Goal: Task Accomplishment & Management: Use online tool/utility

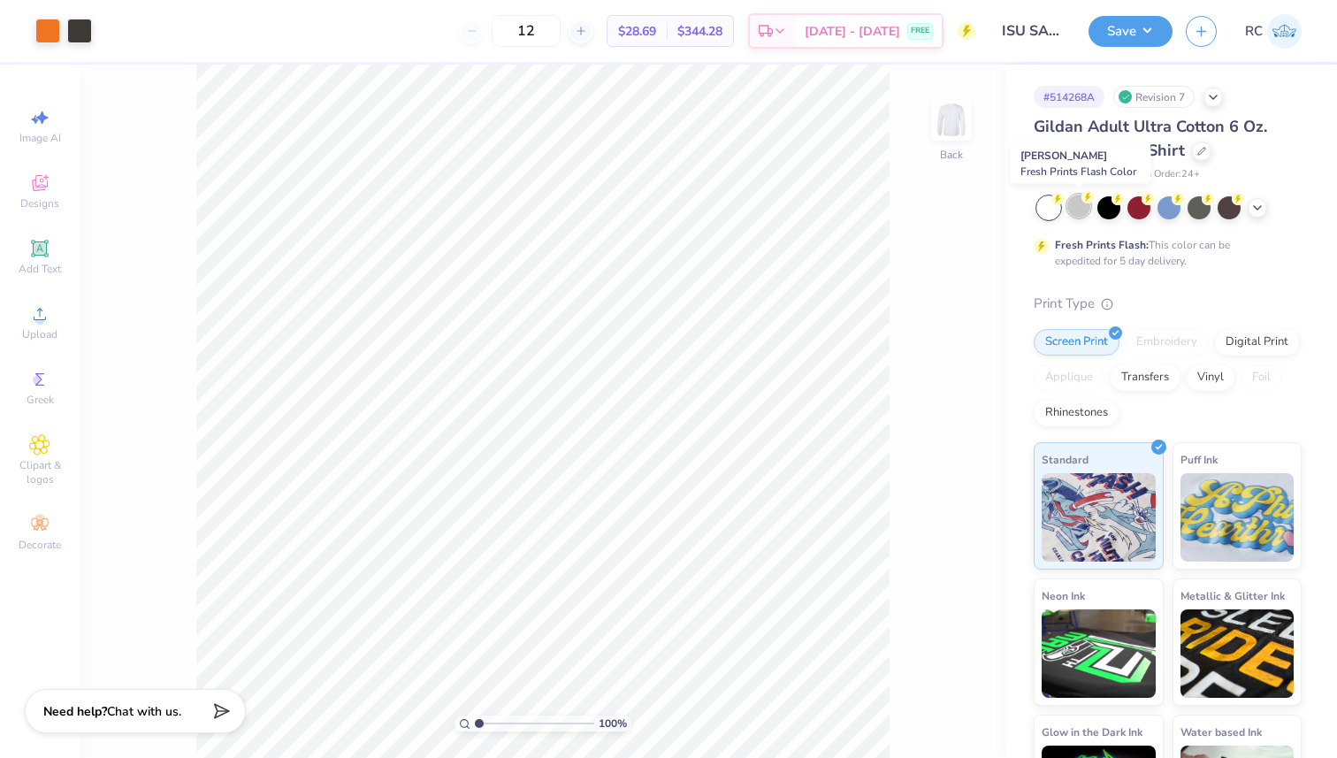
click at [1083, 204] on div at bounding box center [1078, 206] width 23 height 23
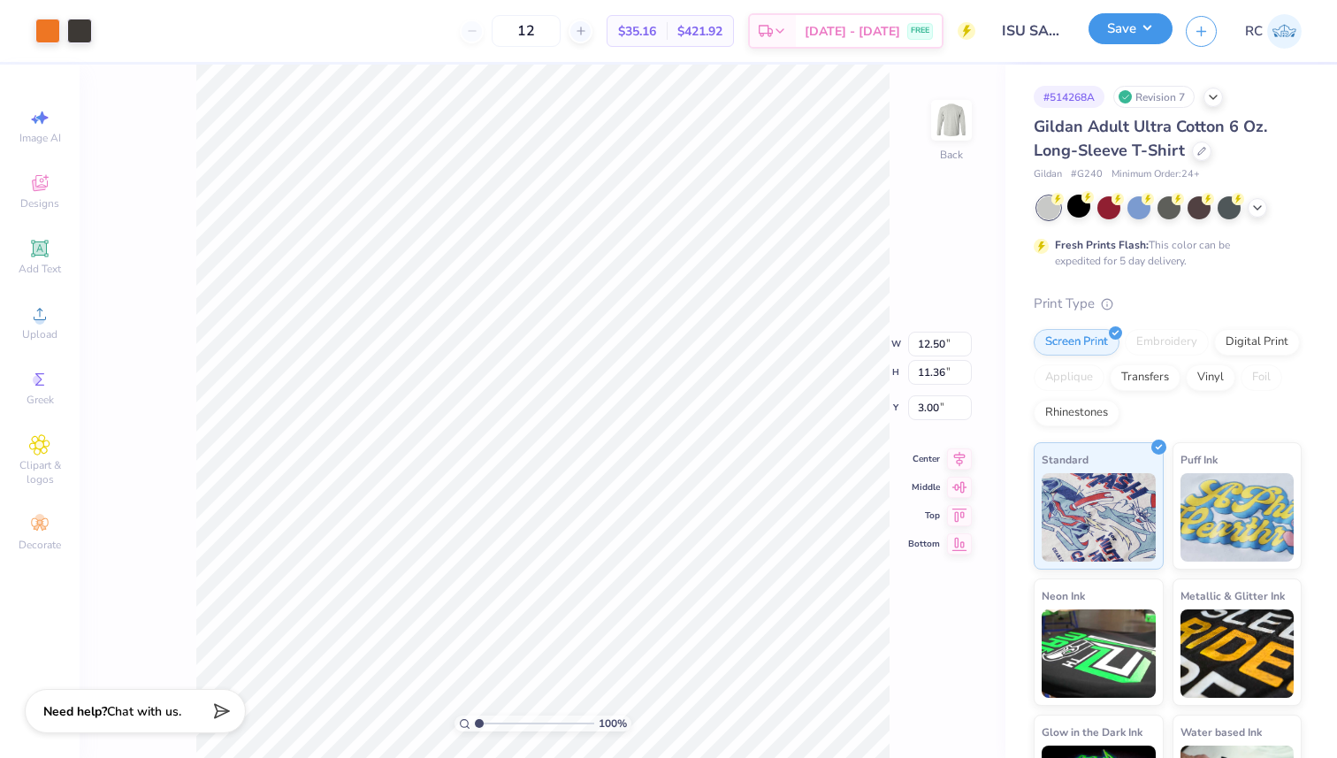
click at [1135, 40] on button "Save" at bounding box center [1131, 28] width 84 height 31
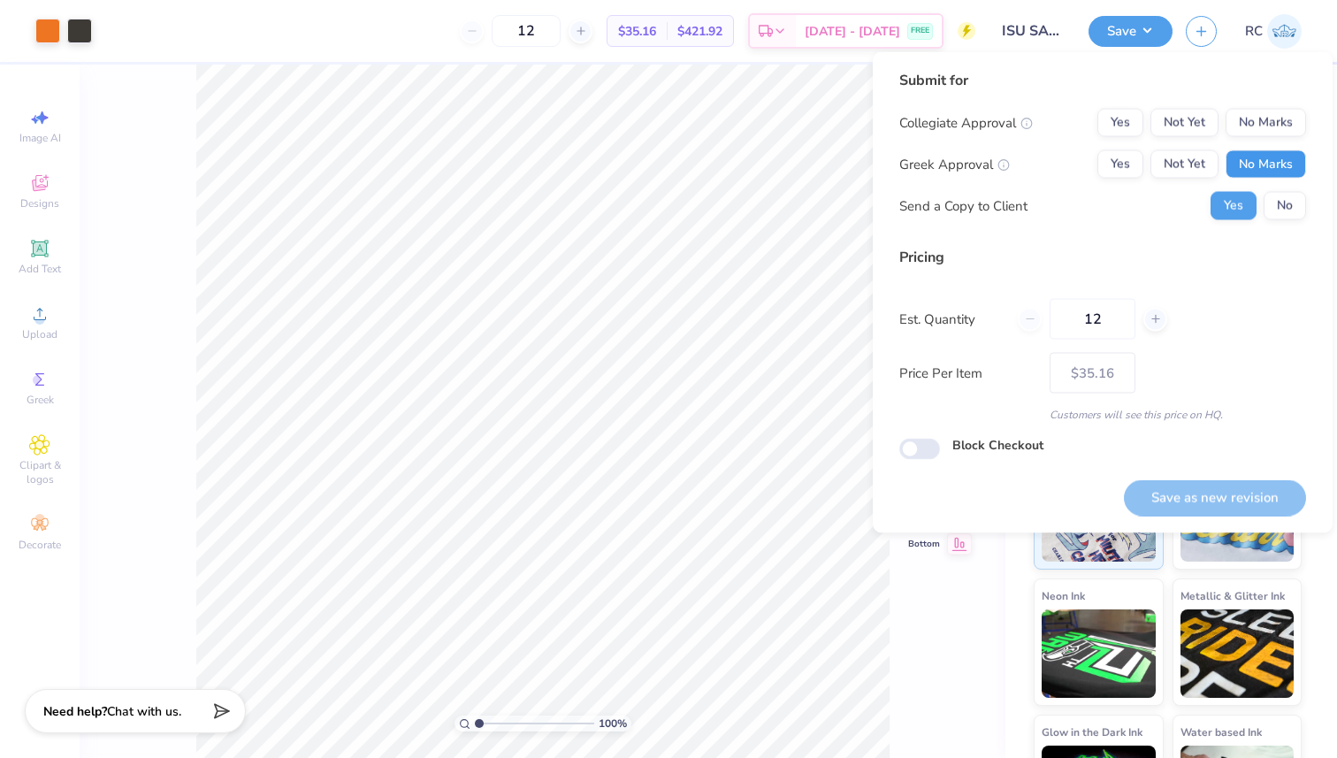
click at [1260, 158] on button "No Marks" at bounding box center [1266, 164] width 80 height 28
click at [1254, 123] on button "No Marks" at bounding box center [1266, 123] width 80 height 28
click at [1207, 488] on button "Save as new revision" at bounding box center [1215, 497] width 182 height 36
type input "– –"
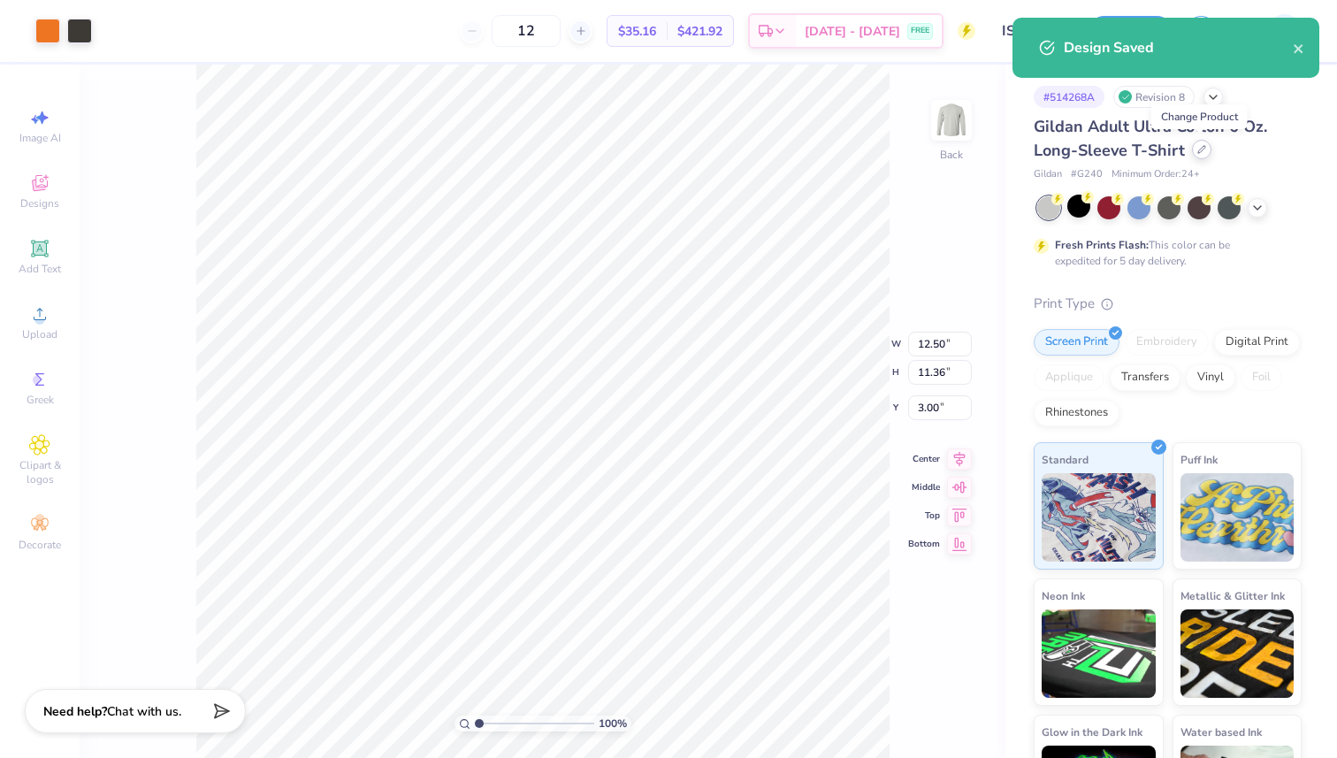
click at [1204, 149] on div at bounding box center [1201, 149] width 19 height 19
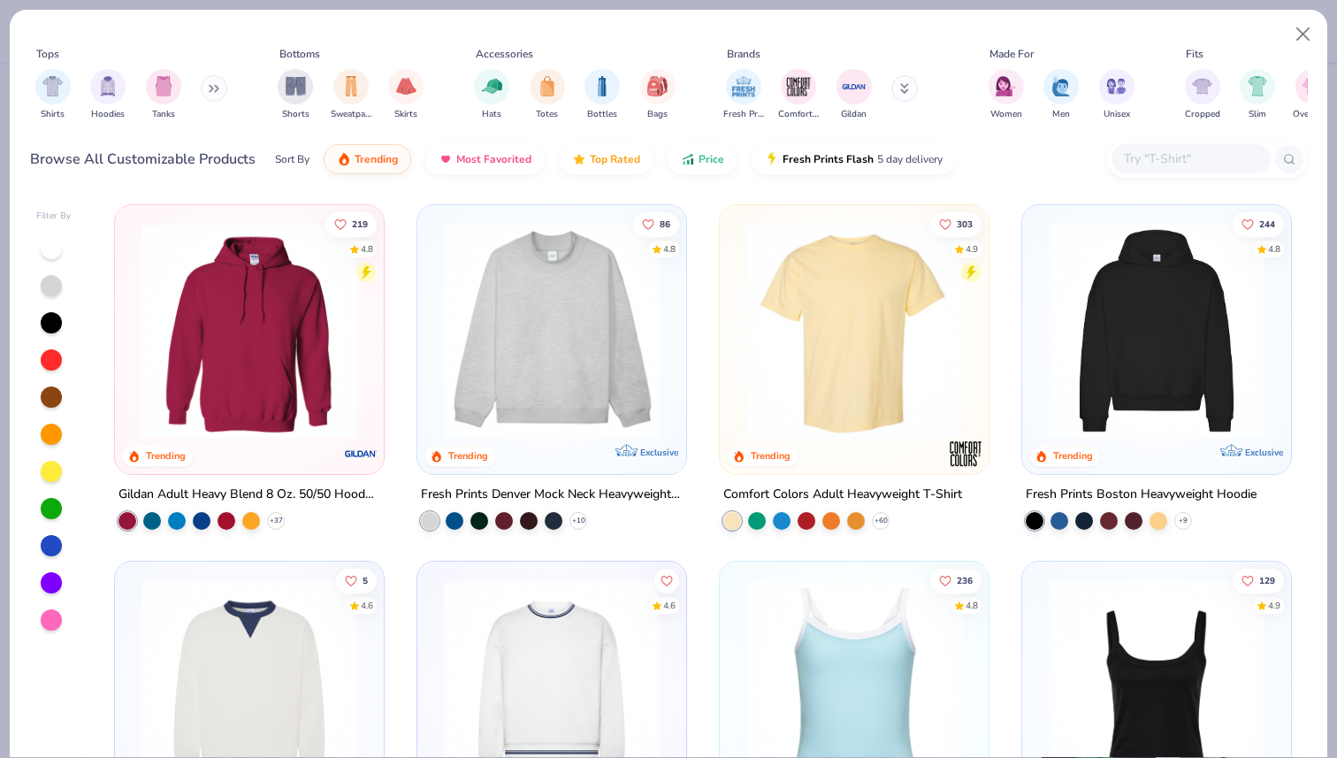
click at [1214, 153] on input "text" at bounding box center [1190, 159] width 136 height 20
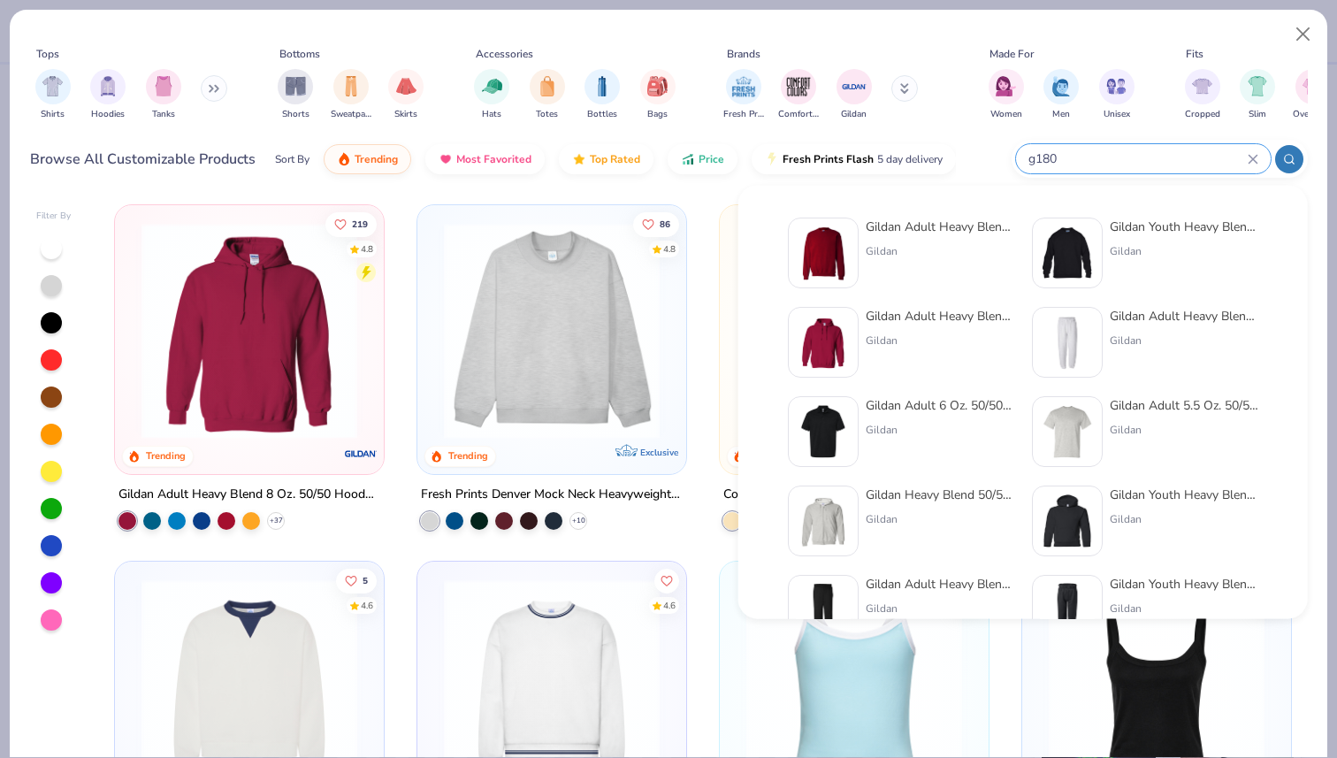
type input "g180"
click at [916, 232] on div "Gildan Adult Heavy Blend Adult 8 Oz. 50/50 Fleece Crew" at bounding box center [940, 227] width 149 height 19
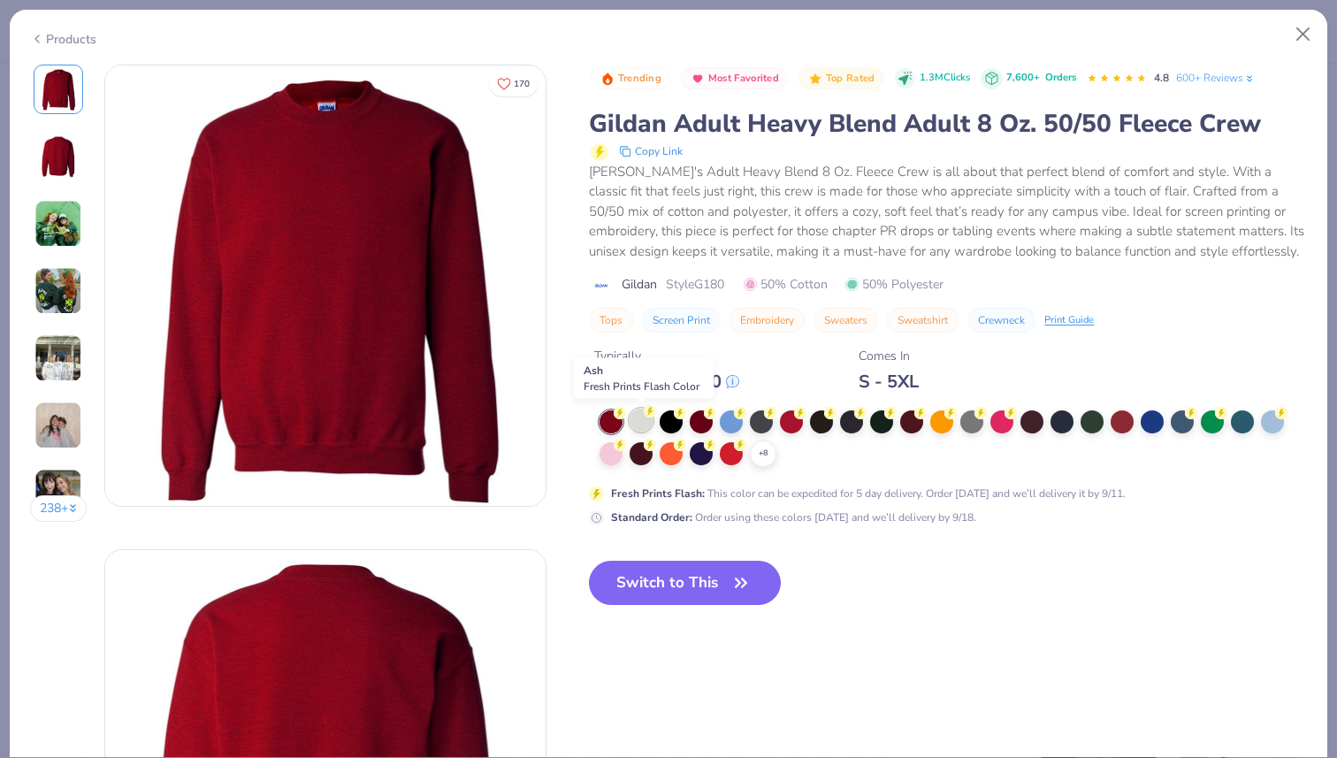
click at [646, 424] on div at bounding box center [641, 420] width 23 height 23
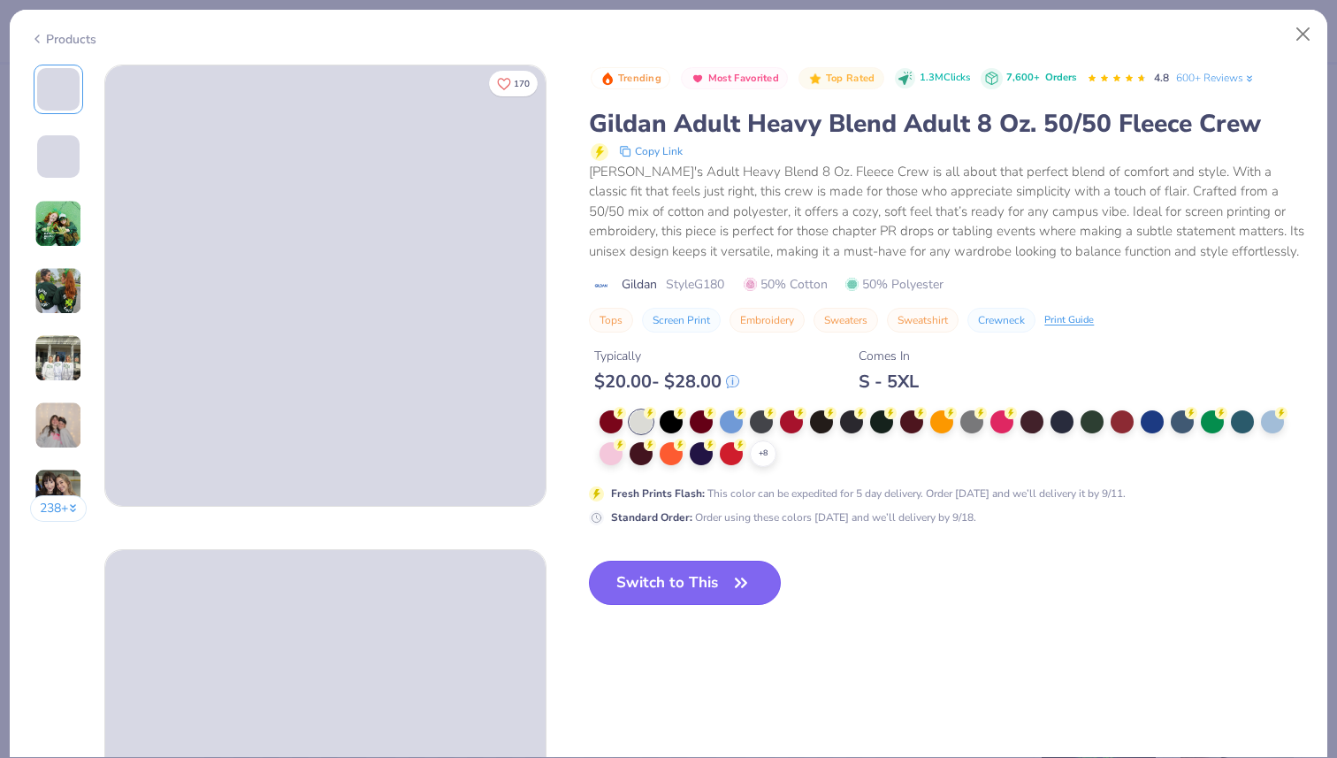
click at [701, 595] on button "Switch to This" at bounding box center [685, 583] width 192 height 44
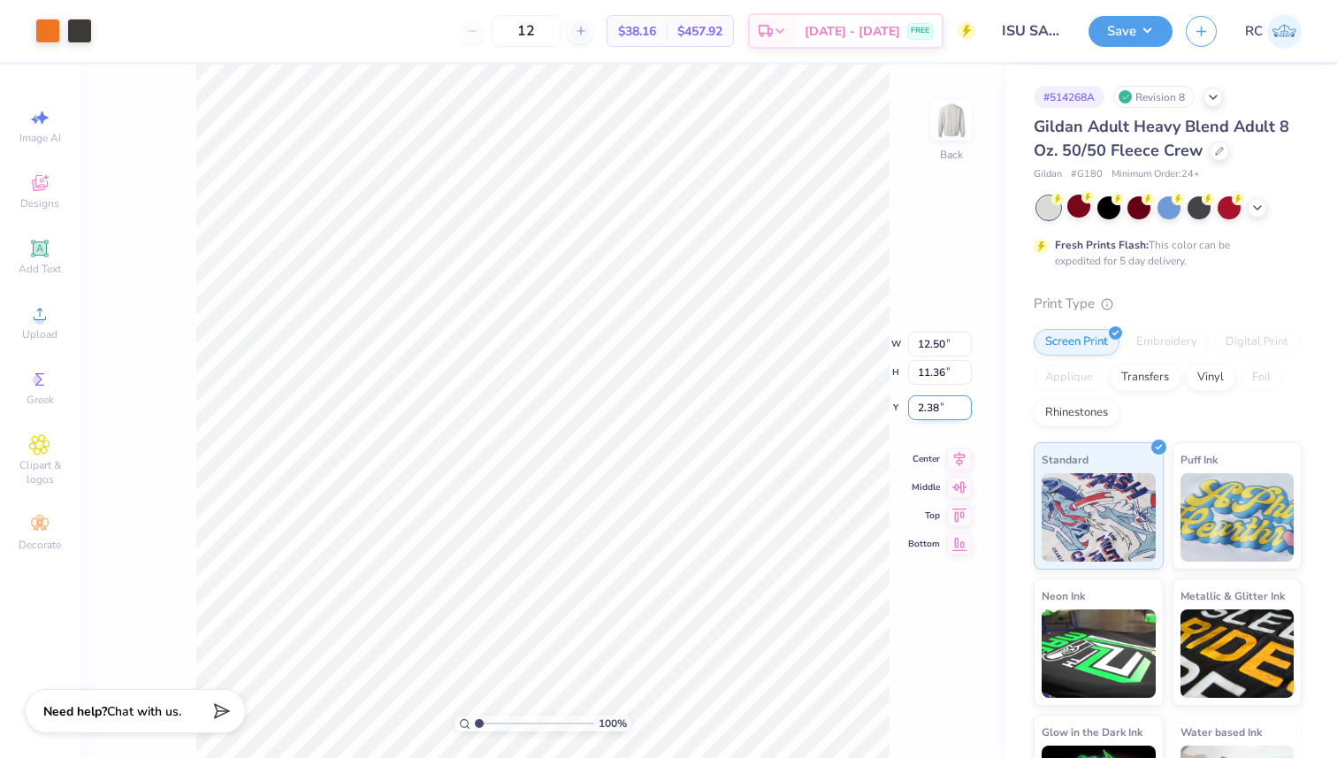
click at [923, 409] on input "2.38" at bounding box center [940, 407] width 64 height 25
type input "3.00"
click at [966, 442] on icon at bounding box center [959, 442] width 25 height 21
click at [1260, 204] on polyline at bounding box center [1257, 206] width 7 height 4
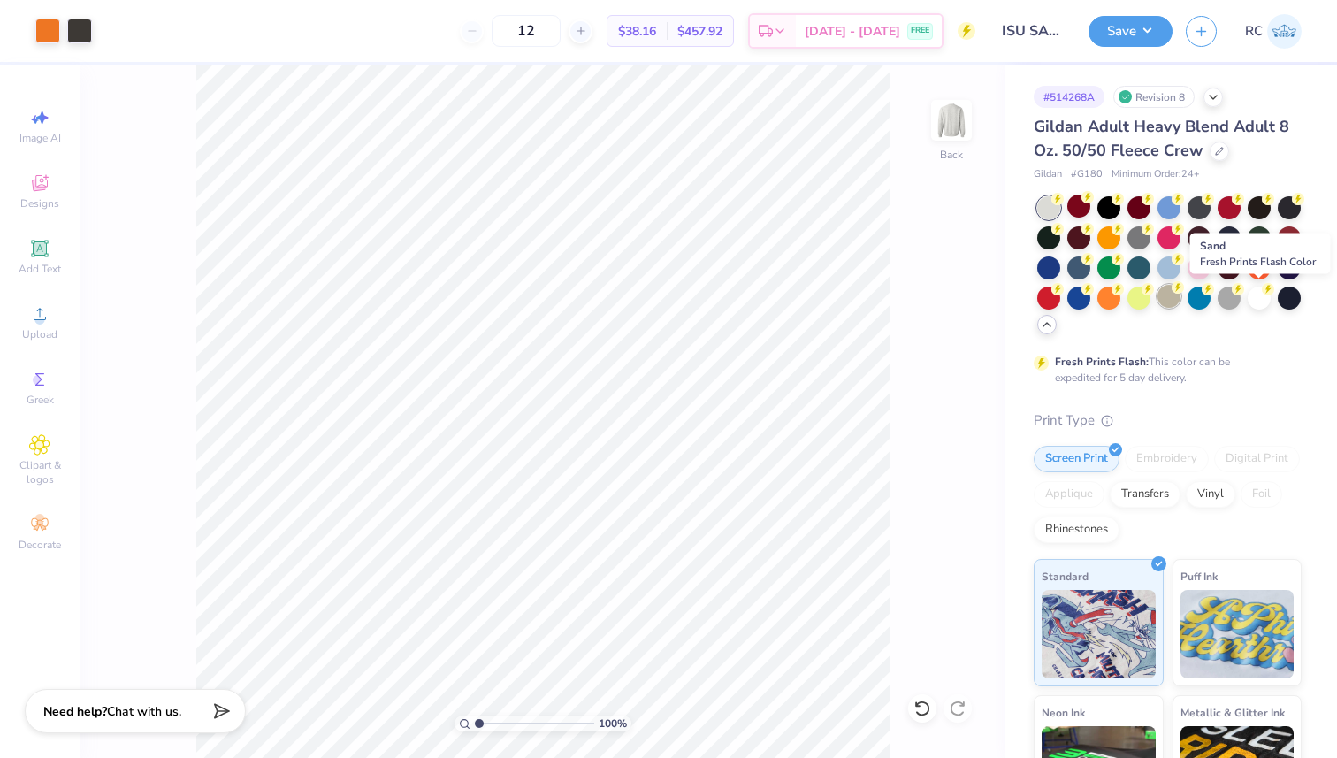
click at [1181, 303] on div at bounding box center [1169, 296] width 23 height 23
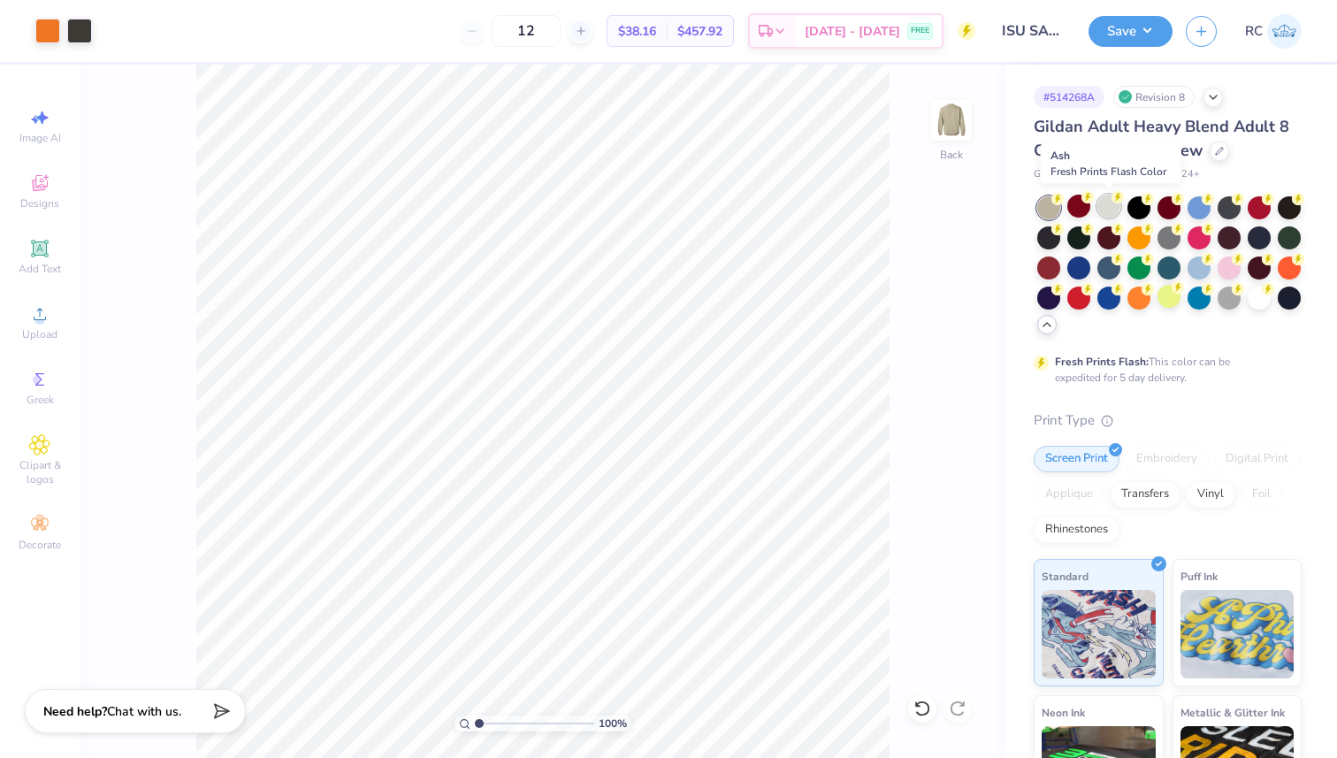
click at [1106, 207] on div at bounding box center [1108, 206] width 23 height 23
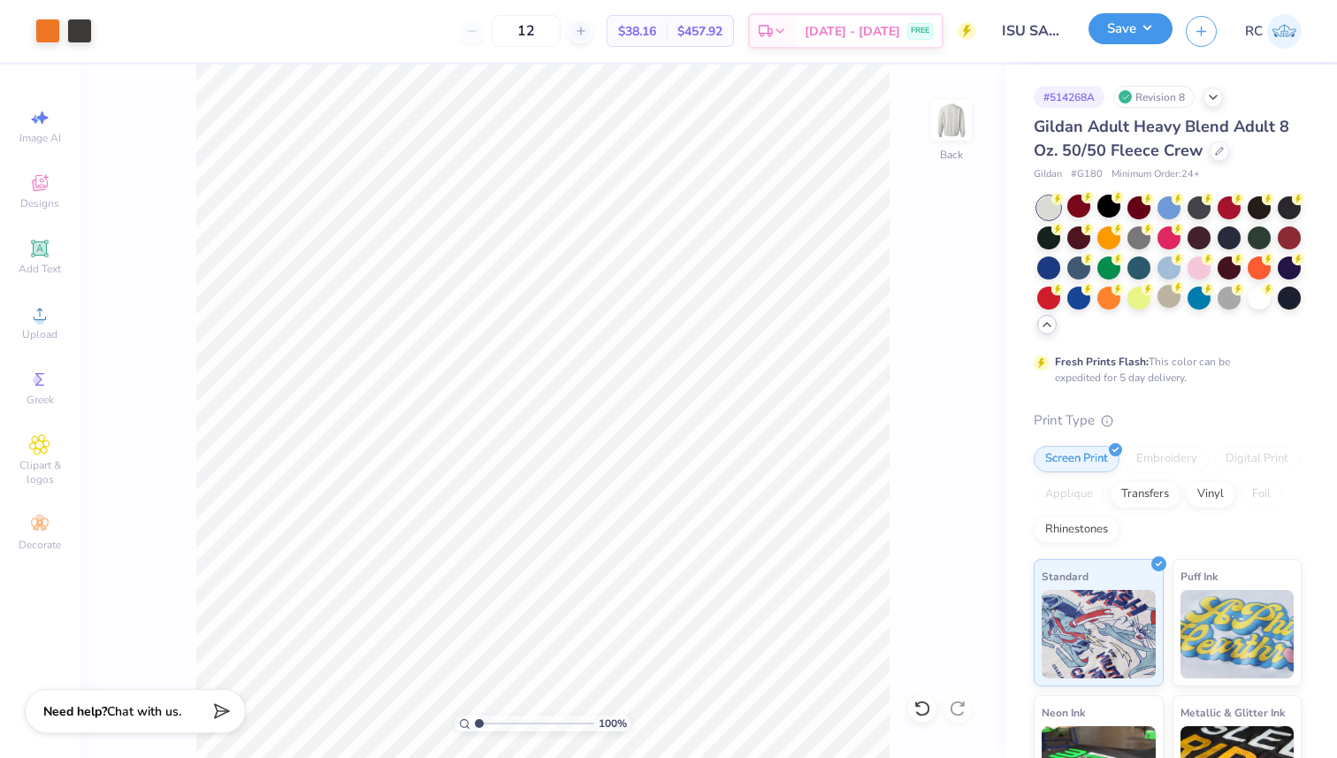
click at [1128, 36] on button "Save" at bounding box center [1131, 28] width 84 height 31
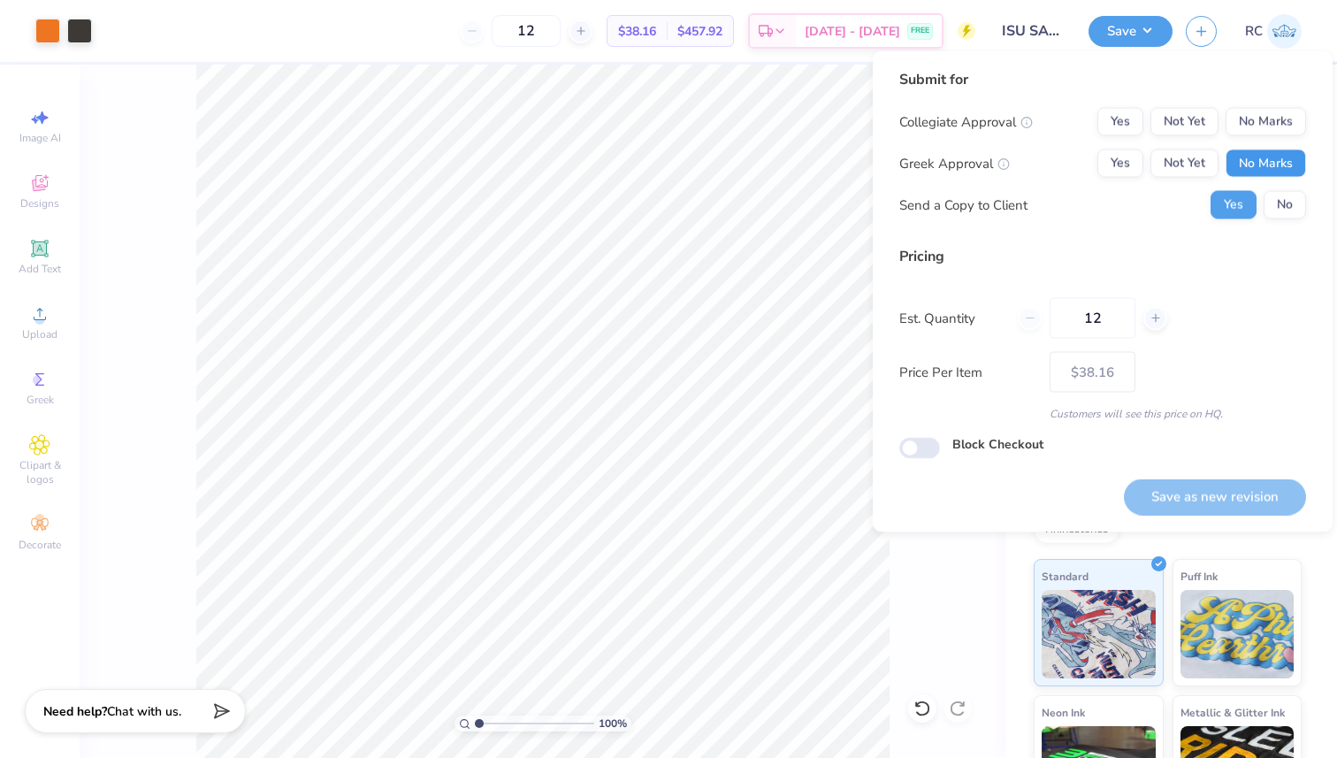
click at [1272, 163] on button "No Marks" at bounding box center [1266, 163] width 80 height 28
click at [1250, 119] on button "No Marks" at bounding box center [1266, 122] width 80 height 28
drag, startPoint x: 1205, startPoint y: 492, endPoint x: 1189, endPoint y: 487, distance: 17.4
click at [1205, 491] on button "Save as new revision" at bounding box center [1215, 496] width 182 height 36
type input "$38.16"
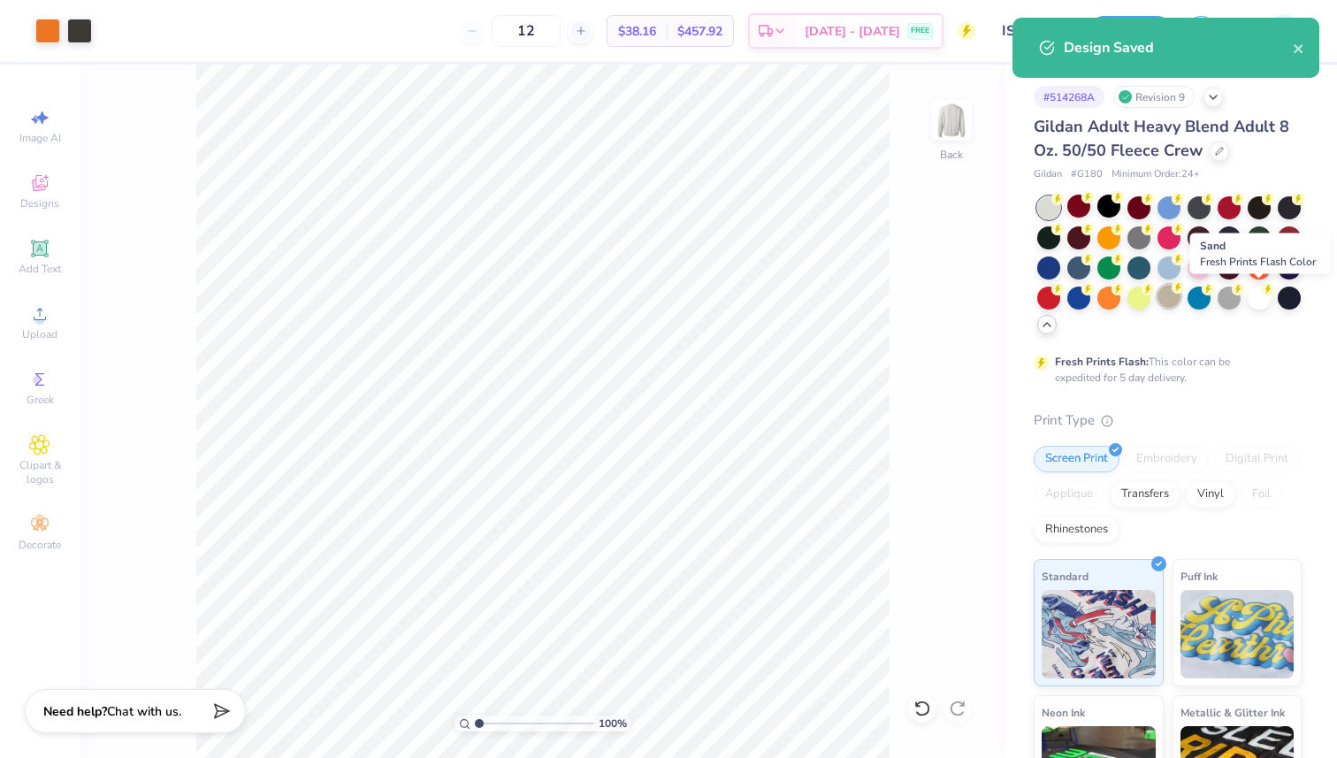
click at [1181, 296] on div at bounding box center [1169, 296] width 23 height 23
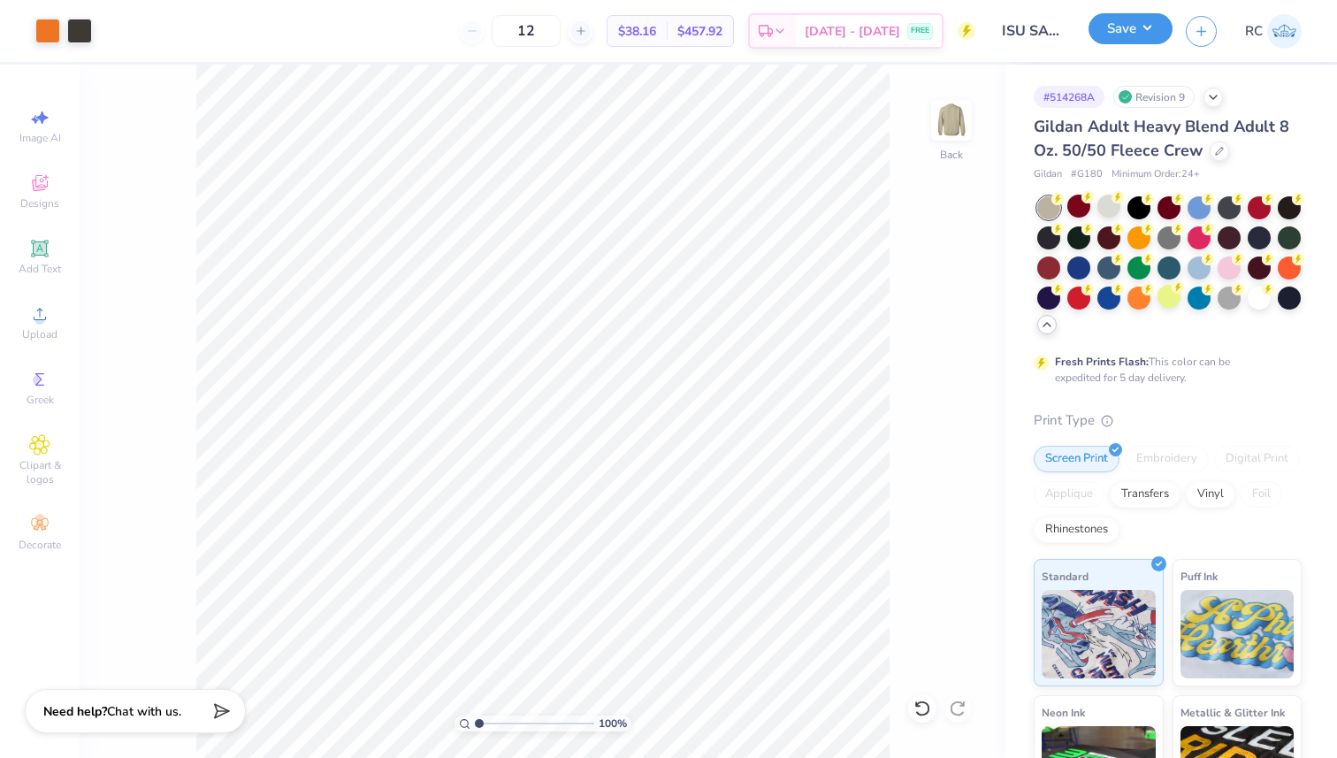
click at [1143, 28] on button "Save" at bounding box center [1131, 28] width 84 height 31
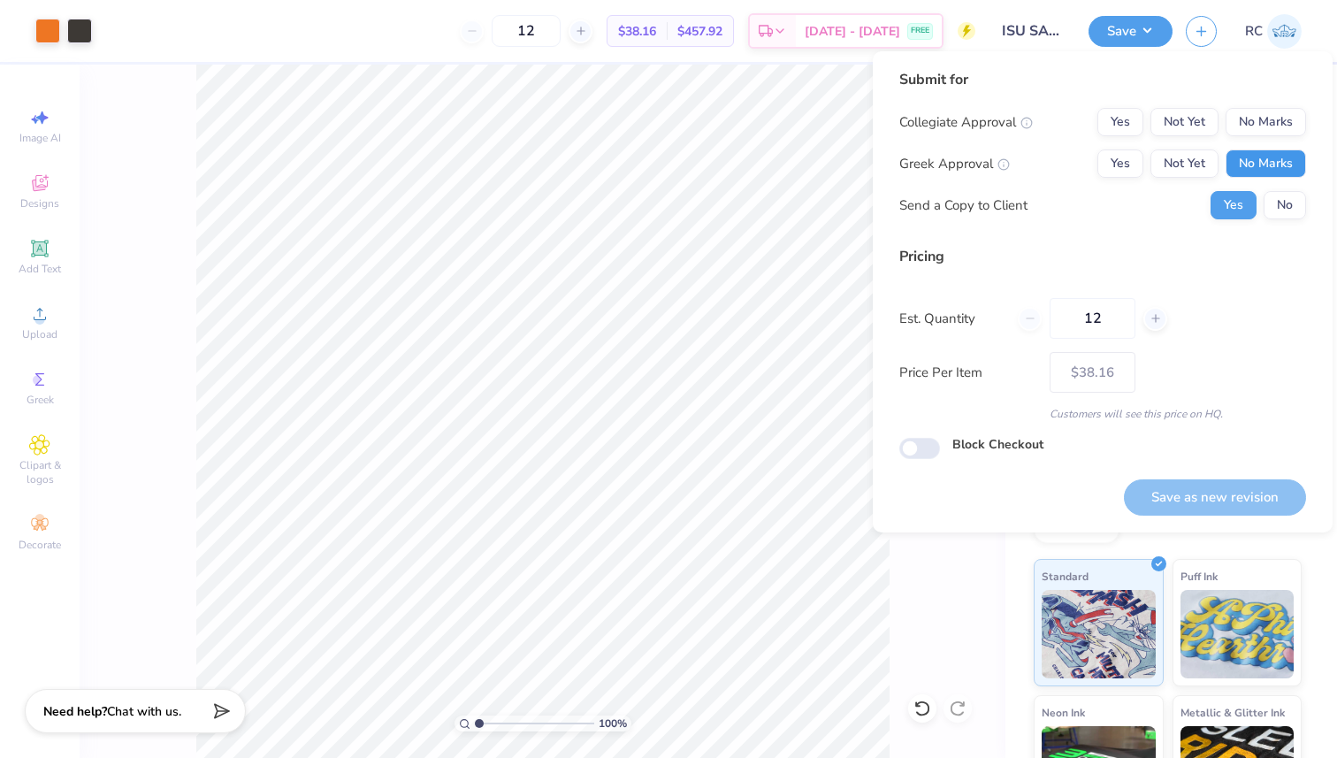
click at [1271, 163] on button "No Marks" at bounding box center [1266, 163] width 80 height 28
click at [1264, 113] on button "No Marks" at bounding box center [1266, 122] width 80 height 28
click at [1229, 480] on button "Save as new revision" at bounding box center [1215, 497] width 182 height 36
type input "$38.16"
